Goal: Navigation & Orientation: Understand site structure

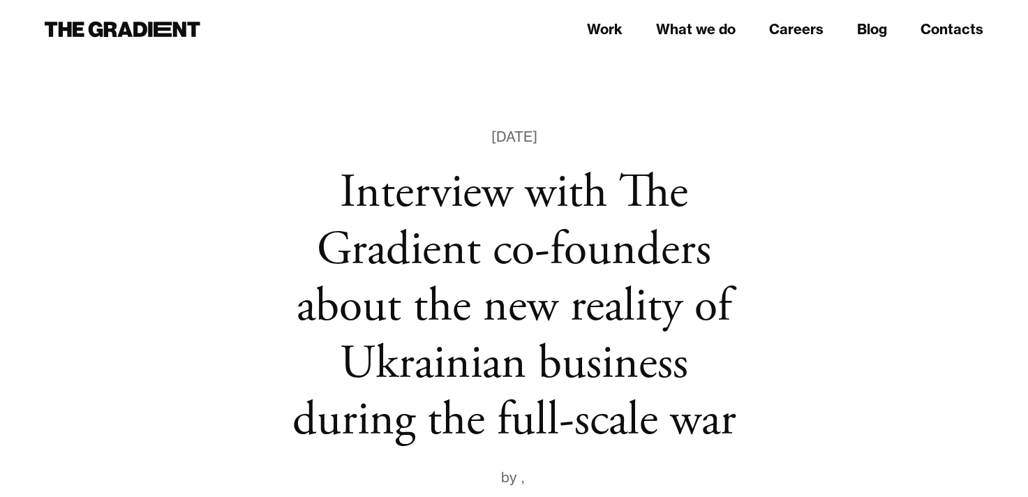
drag, startPoint x: 0, startPoint y: 0, endPoint x: 819, endPoint y: 257, distance: 858.8
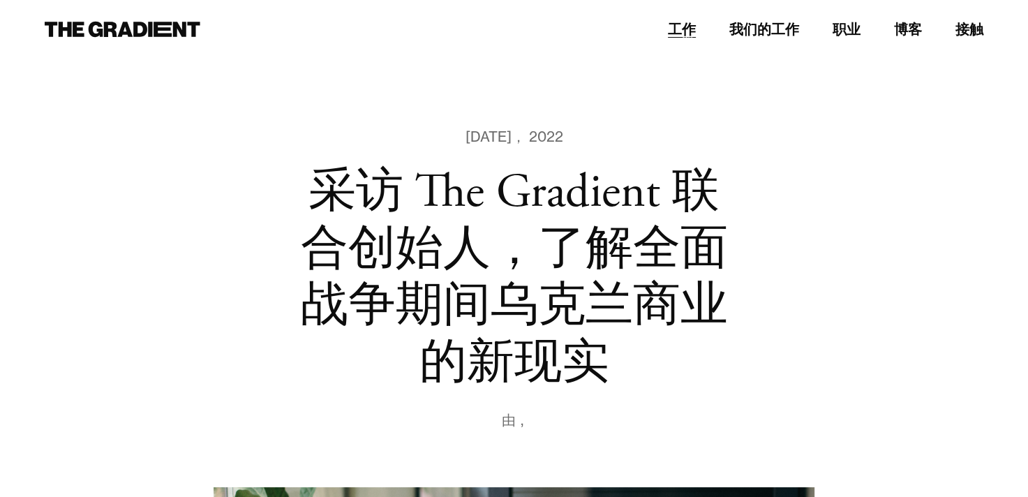
click at [670, 33] on link "工作" at bounding box center [682, 29] width 28 height 21
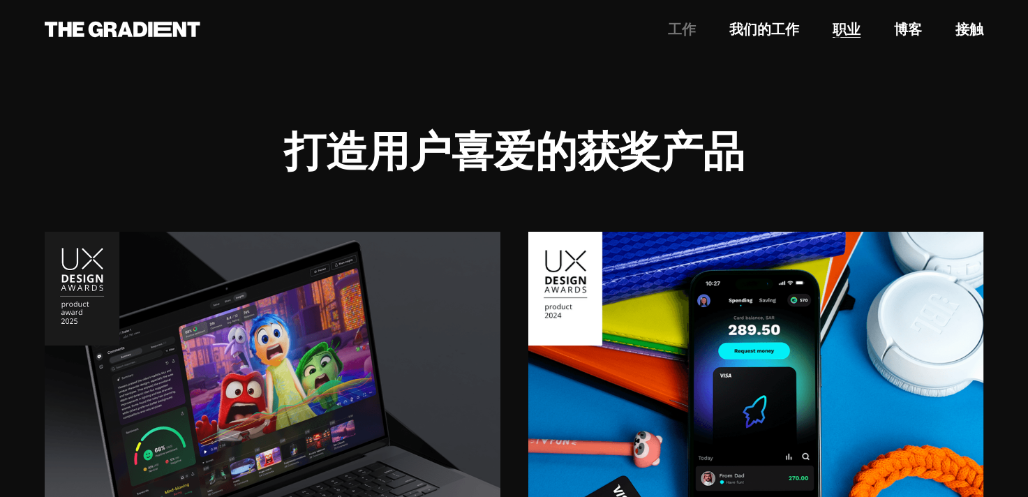
click at [849, 31] on link "职业" at bounding box center [847, 29] width 28 height 21
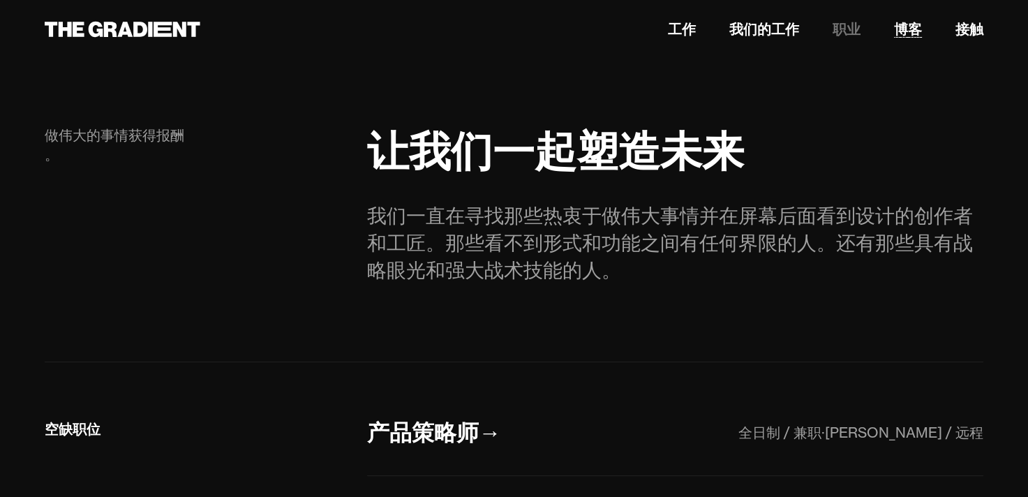
click at [906, 28] on link "博客" at bounding box center [908, 29] width 28 height 21
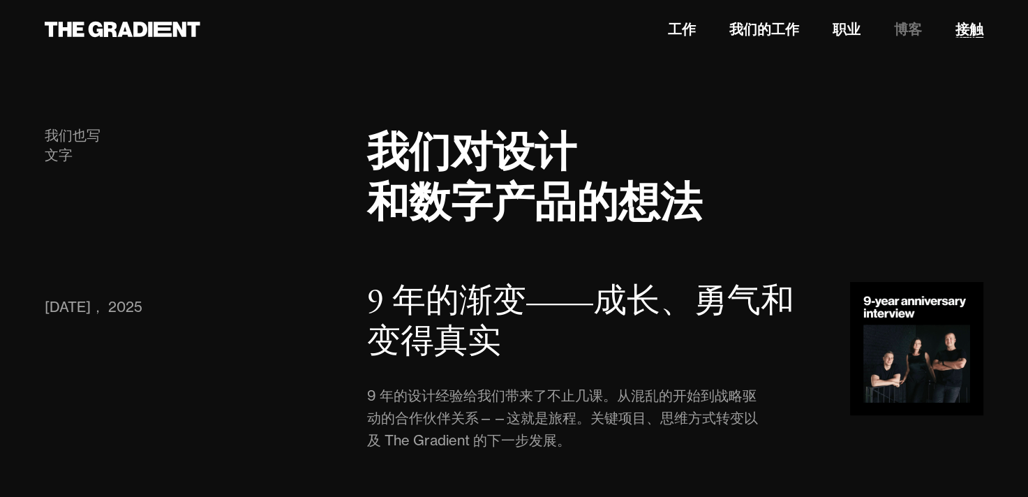
click at [971, 34] on link "接触" at bounding box center [970, 29] width 28 height 21
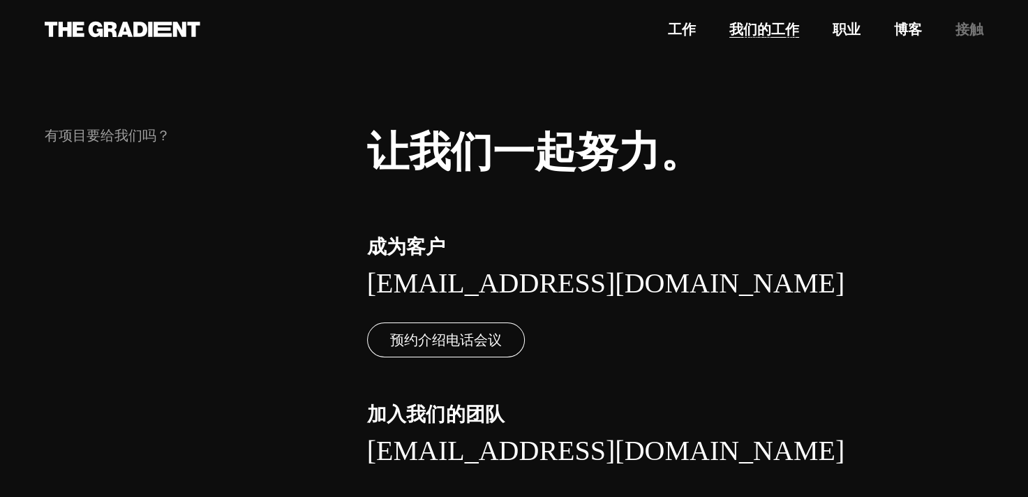
click at [766, 31] on link "我们的工作" at bounding box center [764, 29] width 70 height 21
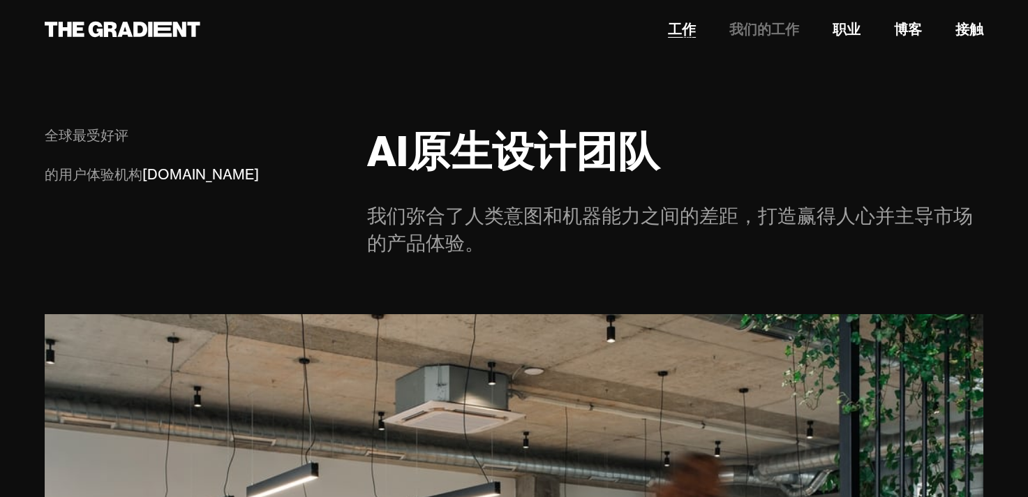
click at [676, 27] on link "工作" at bounding box center [682, 29] width 28 height 21
